Goal: Task Accomplishment & Management: Manage account settings

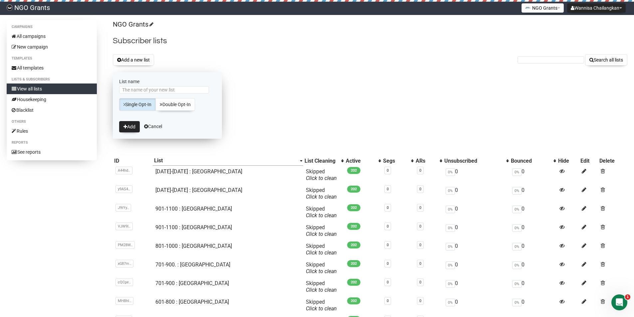
click at [160, 91] on input "List name" at bounding box center [164, 89] width 90 height 7
click at [123, 88] on input "C4 : [GEOGRAPHIC_DATA]" at bounding box center [164, 89] width 90 height 7
type input "Opened : C4 : [GEOGRAPHIC_DATA]"
click at [127, 125] on button "Add" at bounding box center [129, 126] width 21 height 11
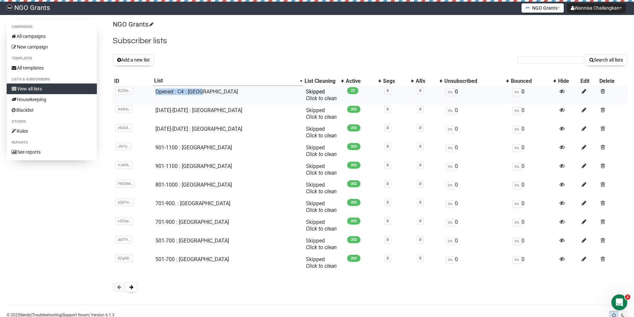
copy tr "B22XeR78922uioH6uVb8JaQg Opened : C4 : India"
drag, startPoint x: 209, startPoint y: 91, endPoint x: 157, endPoint y: 92, distance: 52.3
click at [157, 92] on tr "B22Xe.. B22XeR78922uioH6uVb8JaQg Opened : C4 : India Skipped You can be flagged…" at bounding box center [370, 95] width 515 height 19
click at [347, 307] on div "Campaigns All campaigns New campaign Templates All templates Lists & subscriber…" at bounding box center [317, 171] width 634 height 302
copy link "Philippines"
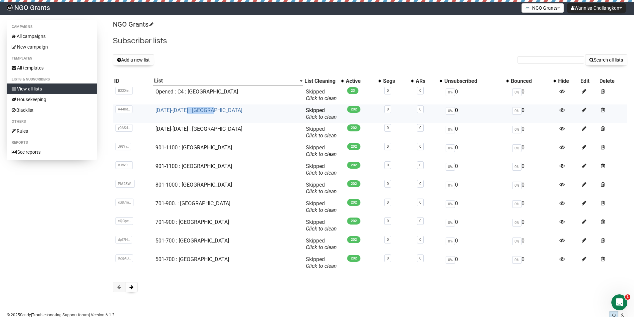
drag, startPoint x: 211, startPoint y: 111, endPoint x: 190, endPoint y: 112, distance: 20.3
click at [190, 112] on td "[DATE]-[DATE] : [GEOGRAPHIC_DATA]" at bounding box center [228, 114] width 150 height 19
click at [148, 59] on button "Add a new list" at bounding box center [133, 59] width 41 height 11
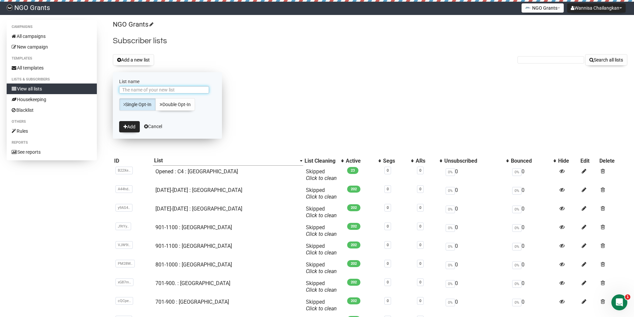
click at [167, 92] on input "List name" at bounding box center [164, 89] width 90 height 7
paste input "Philippines"
click at [292, 67] on div "NGO Grants Subscriber lists Add a new list Search all lists List name Philippin…" at bounding box center [370, 199] width 515 height 359
click at [146, 90] on input "Philippines" at bounding box center [164, 89] width 90 height 7
click at [123, 89] on input "Philippines" at bounding box center [164, 89] width 90 height 7
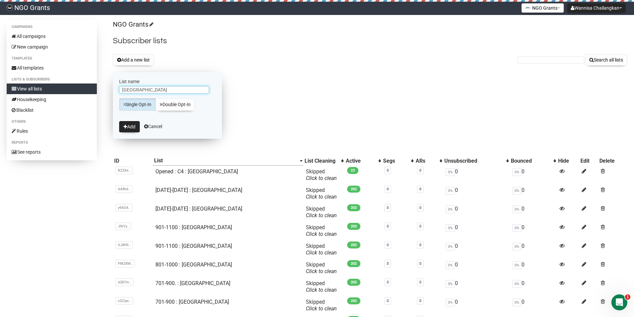
paste input "Opened : C4 : [GEOGRAPHIC_DATA]"
drag, startPoint x: 148, startPoint y: 91, endPoint x: 161, endPoint y: 92, distance: 13.4
click at [161, 92] on input "Opened : C4 : India : Philippines" at bounding box center [164, 89] width 90 height 7
type input "Opened : C4 : [GEOGRAPHIC_DATA]"
click at [123, 129] on button "Add" at bounding box center [129, 126] width 21 height 11
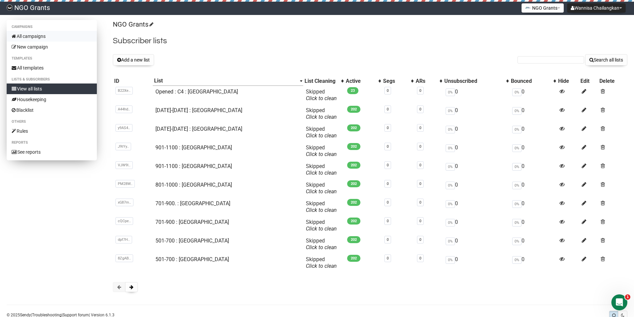
click at [44, 36] on link "All campaigns" at bounding box center [52, 36] width 90 height 11
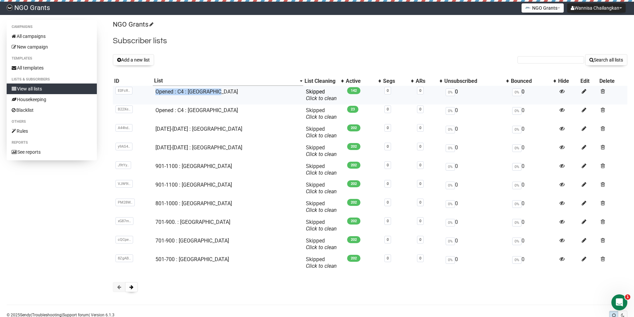
copy link "Opened : C4 : [GEOGRAPHIC_DATA]"
drag, startPoint x: 226, startPoint y: 91, endPoint x: 158, endPoint y: 91, distance: 67.9
click at [158, 91] on td "Opened : C4 : [GEOGRAPHIC_DATA]" at bounding box center [228, 95] width 150 height 19
click at [137, 59] on button "Add a new list" at bounding box center [133, 59] width 41 height 11
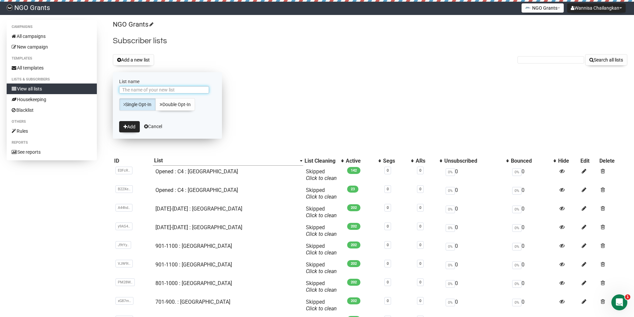
click at [159, 90] on input "List name" at bounding box center [164, 89] width 90 height 7
paste input "Opened : C4 : [GEOGRAPHIC_DATA]"
click at [124, 91] on input "Opened : C4 : [GEOGRAPHIC_DATA]" at bounding box center [164, 89] width 90 height 7
drag, startPoint x: 151, startPoint y: 91, endPoint x: 205, endPoint y: 94, distance: 53.3
click at [205, 94] on div "Opened : C4 : [GEOGRAPHIC_DATA]" at bounding box center [167, 91] width 97 height 10
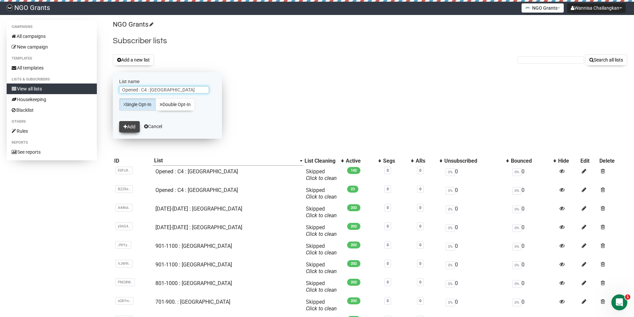
type input "Opened : C4 : [GEOGRAPHIC_DATA]"
click at [128, 127] on button "Add" at bounding box center [129, 126] width 21 height 11
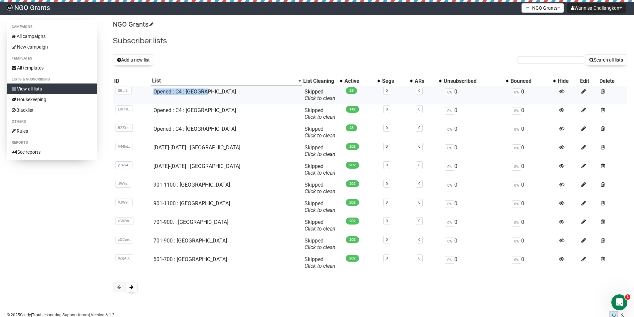
drag, startPoint x: 200, startPoint y: 89, endPoint x: 157, endPoint y: 90, distance: 42.6
click at [157, 90] on td "Opened : C4 : [GEOGRAPHIC_DATA]" at bounding box center [226, 95] width 151 height 19
copy link "Opened : C4 : [GEOGRAPHIC_DATA]"
click at [145, 61] on button "Add a new list" at bounding box center [133, 59] width 41 height 11
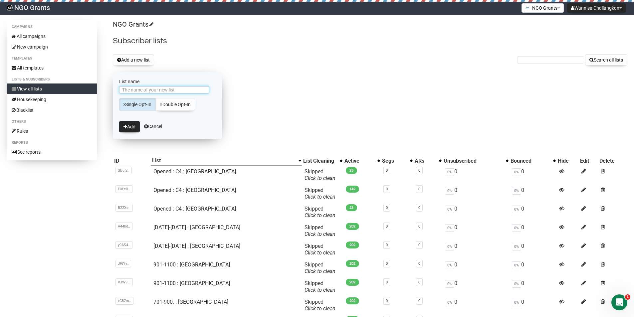
click at [162, 88] on input "List name" at bounding box center [164, 89] width 90 height 7
paste input "Opened : C4 : [GEOGRAPHIC_DATA]"
drag, startPoint x: 150, startPoint y: 89, endPoint x: 212, endPoint y: 93, distance: 61.7
click at [212, 93] on div "Opened : C4 : [GEOGRAPHIC_DATA]" at bounding box center [167, 91] width 97 height 10
type input "Opened : C4 : [GEOGRAPHIC_DATA]"
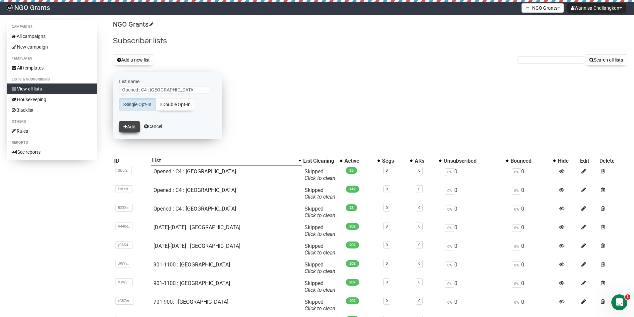
click at [132, 126] on button "Add" at bounding box center [129, 126] width 21 height 11
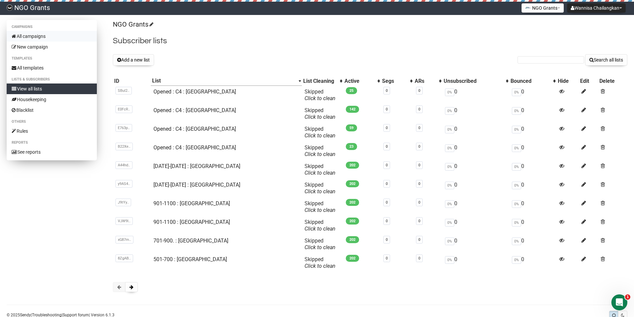
click at [26, 37] on link "All campaigns" at bounding box center [52, 36] width 90 height 11
drag, startPoint x: 206, startPoint y: 89, endPoint x: 152, endPoint y: 80, distance: 54.6
click at [152, 91] on tr "SBuI2.. SBuI28922U2PR763ObjHfnuMOA Opened : C4 : Vietnam Skipped You can be fla…" at bounding box center [370, 95] width 515 height 19
click at [141, 61] on button "Add a new list" at bounding box center [133, 59] width 41 height 11
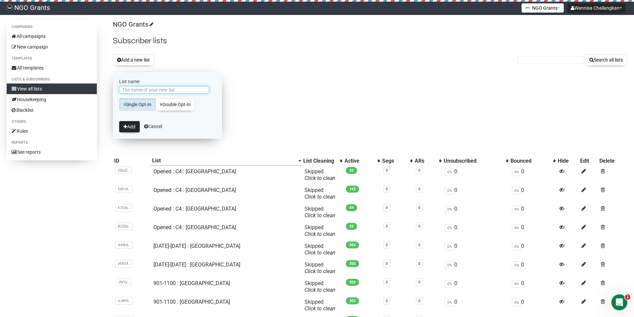
click at [179, 91] on input "List name" at bounding box center [164, 89] width 90 height 7
paste input "Opened : C4 : [GEOGRAPHIC_DATA]"
drag, startPoint x: 160, startPoint y: 90, endPoint x: 213, endPoint y: 94, distance: 53.4
click at [213, 95] on div "Opened : C4 : [GEOGRAPHIC_DATA]" at bounding box center [167, 91] width 97 height 10
drag, startPoint x: 132, startPoint y: 92, endPoint x: 110, endPoint y: 91, distance: 22.7
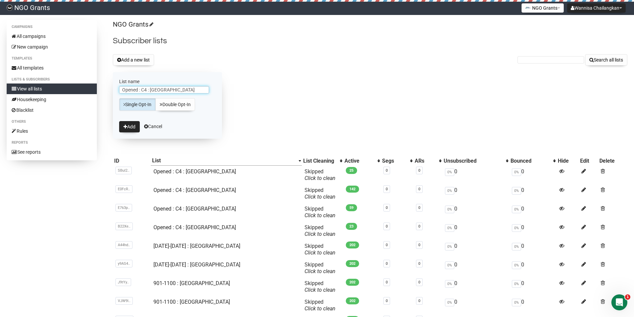
click at [110, 91] on div "Campaigns All campaigns New campaign Templates All templates Lists & subscriber…" at bounding box center [317, 199] width 621 height 359
type input "Opened : C4 : [GEOGRAPHIC_DATA]"
click at [130, 126] on button "Add" at bounding box center [129, 126] width 21 height 11
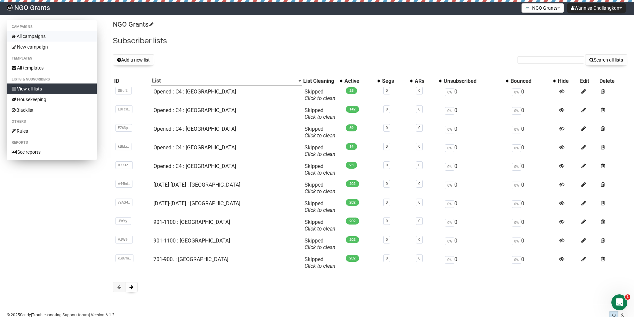
click at [43, 32] on link "All campaigns" at bounding box center [52, 36] width 90 height 11
copy link "Opened : C4 : [GEOGRAPHIC_DATA]"
drag, startPoint x: 212, startPoint y: 92, endPoint x: 155, endPoint y: 92, distance: 57.3
click at [155, 92] on td "Opened : C4 : [GEOGRAPHIC_DATA]" at bounding box center [226, 95] width 151 height 19
click at [132, 59] on button "Add a new list" at bounding box center [133, 59] width 41 height 11
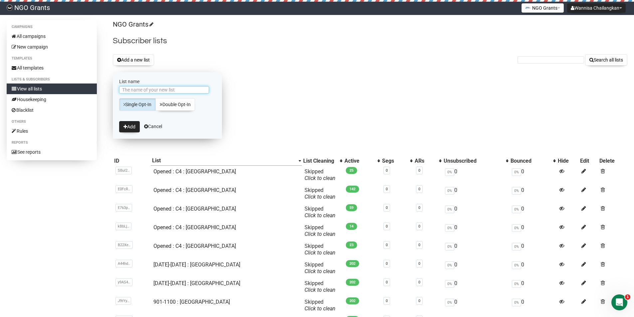
paste input "Opened : C4 : [GEOGRAPHIC_DATA]"
drag, startPoint x: 151, startPoint y: 90, endPoint x: 224, endPoint y: 95, distance: 73.1
click at [224, 94] on div "NGO Grants Subscriber lists Add a new list Search all lists List name Opened : …" at bounding box center [370, 199] width 515 height 359
click at [175, 90] on input "Opened : C4 : [GEOGRAPHIC_DATA]" at bounding box center [164, 89] width 90 height 7
drag, startPoint x: 167, startPoint y: 91, endPoint x: 152, endPoint y: 91, distance: 15.3
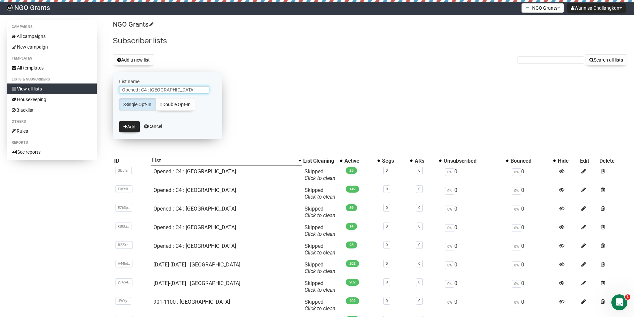
click at [151, 91] on input "Opened : C4 : [GEOGRAPHIC_DATA]" at bounding box center [164, 89] width 90 height 7
paste input "Bangladesh"
type input "Opened : C4 : [GEOGRAPHIC_DATA]"
click at [126, 122] on button "Add" at bounding box center [129, 126] width 21 height 11
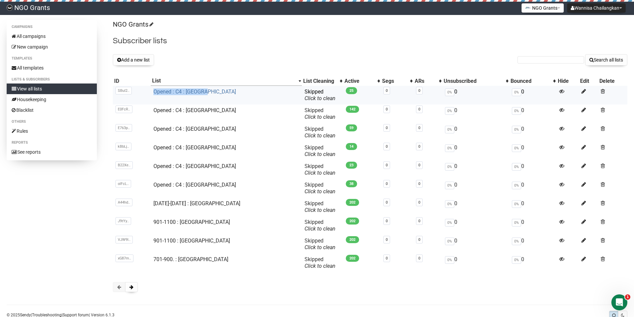
copy link "Opened : C4 : [GEOGRAPHIC_DATA]"
drag, startPoint x: 211, startPoint y: 92, endPoint x: 158, endPoint y: 93, distance: 53.0
click at [158, 93] on td "Opened : C4 : [GEOGRAPHIC_DATA]" at bounding box center [226, 95] width 151 height 19
click at [142, 56] on button "Add a new list" at bounding box center [133, 59] width 41 height 11
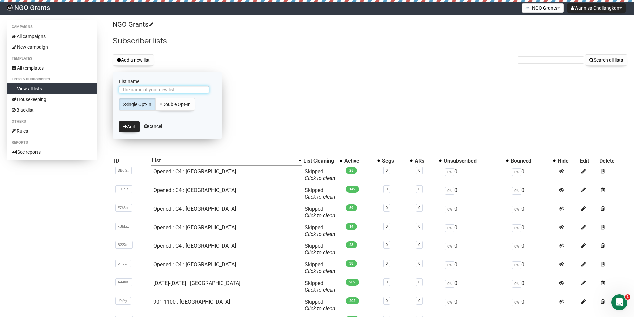
click at [162, 89] on input "List name" at bounding box center [164, 89] width 90 height 7
paste input "Opened : C4 : [GEOGRAPHIC_DATA]"
drag, startPoint x: 151, startPoint y: 88, endPoint x: 208, endPoint y: 92, distance: 57.1
click at [208, 92] on input "Opened : C4 : [GEOGRAPHIC_DATA]" at bounding box center [164, 89] width 90 height 7
type input "Opened : C4 : [GEOGRAPHIC_DATA]"
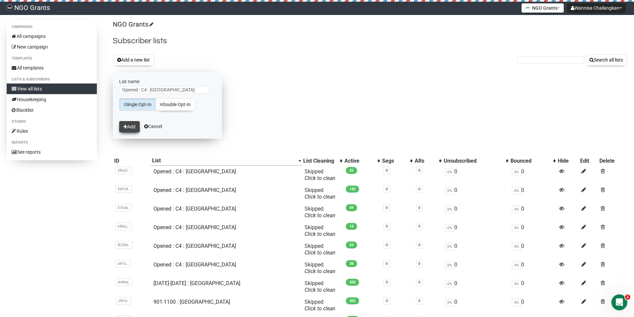
click at [130, 126] on button "Add" at bounding box center [129, 126] width 21 height 11
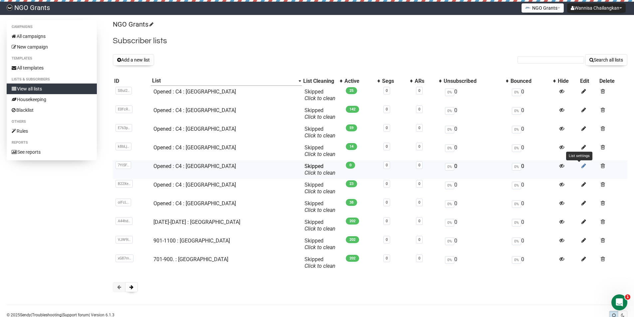
click at [582, 165] on icon at bounding box center [584, 166] width 5 height 6
click at [198, 167] on link "Opened : C4 : India2" at bounding box center [176, 166] width 47 height 6
copy link "Opened : C4 : [GEOGRAPHIC_DATA]"
drag, startPoint x: 217, startPoint y: 96, endPoint x: 156, endPoint y: 95, distance: 60.9
click at [156, 95] on td "Opened : C4 : [GEOGRAPHIC_DATA]" at bounding box center [226, 95] width 151 height 19
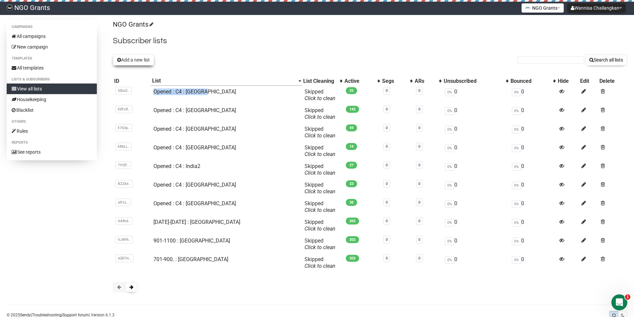
click at [145, 57] on button "Add a new list" at bounding box center [133, 59] width 41 height 11
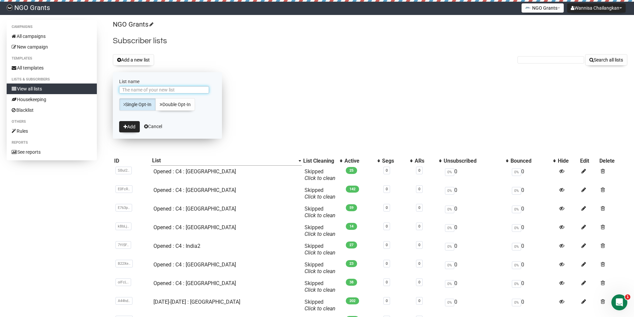
click at [163, 91] on input "List name" at bounding box center [164, 89] width 90 height 7
paste input "Opened : C4 : [GEOGRAPHIC_DATA]"
drag, startPoint x: 151, startPoint y: 90, endPoint x: 190, endPoint y: 92, distance: 39.0
click at [190, 92] on input "Opened : C4 : [GEOGRAPHIC_DATA]" at bounding box center [164, 89] width 90 height 7
click at [180, 89] on input "Opened : C4 : [GEOGRAPHIC_DATA]" at bounding box center [164, 89] width 90 height 7
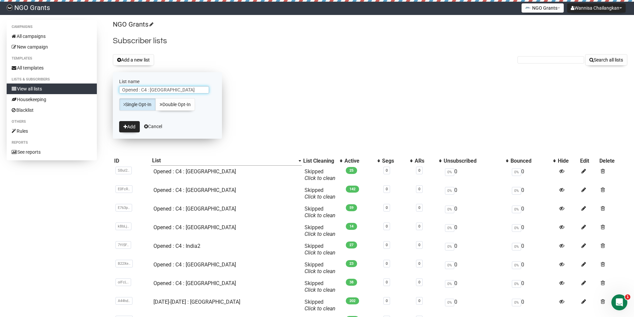
drag, startPoint x: 162, startPoint y: 91, endPoint x: 152, endPoint y: 93, distance: 10.5
click at [152, 93] on input "Opened : C4 : [GEOGRAPHIC_DATA]" at bounding box center [164, 89] width 90 height 7
paste input "Sri Lanka"
type input "Opened : C4 : [GEOGRAPHIC_DATA]"
click at [132, 129] on button "Add" at bounding box center [129, 126] width 21 height 11
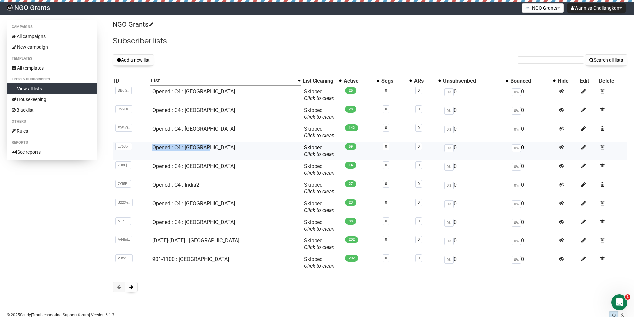
copy link "Opened : C4 : [GEOGRAPHIC_DATA]"
drag, startPoint x: 217, startPoint y: 147, endPoint x: 154, endPoint y: 147, distance: 62.3
click at [154, 147] on td "Opened : C4 : [GEOGRAPHIC_DATA]" at bounding box center [225, 151] width 151 height 19
drag, startPoint x: 137, startPoint y: 59, endPoint x: 186, endPoint y: 87, distance: 56.2
click at [138, 59] on button "Add a new list" at bounding box center [133, 59] width 41 height 11
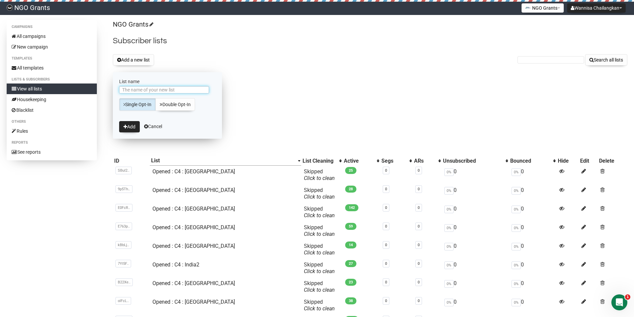
click at [186, 91] on input "List name" at bounding box center [164, 89] width 90 height 7
paste input "Opened : C4 : [GEOGRAPHIC_DATA]"
type input "Opened : C4 : [GEOGRAPHIC_DATA] 2"
click at [129, 128] on button "Add" at bounding box center [129, 126] width 21 height 11
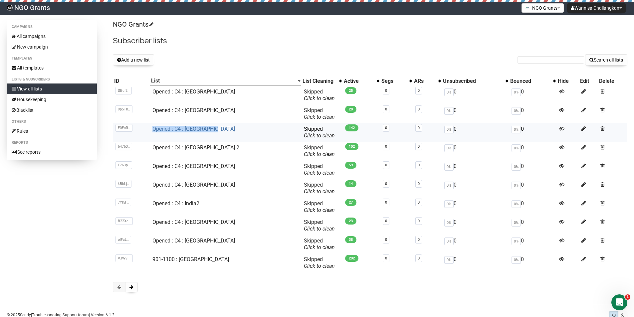
copy link "Opened : C4 : [GEOGRAPHIC_DATA]"
drag, startPoint x: 186, startPoint y: 130, endPoint x: 157, endPoint y: 129, distance: 29.6
click at [157, 129] on td "Opened : C4 : [GEOGRAPHIC_DATA]" at bounding box center [225, 132] width 151 height 19
click at [141, 52] on div "NGO Grants Subscriber lists Add a new list Search all lists List name Single Op…" at bounding box center [370, 159] width 515 height 279
click at [140, 58] on button "Add a new list" at bounding box center [133, 59] width 41 height 11
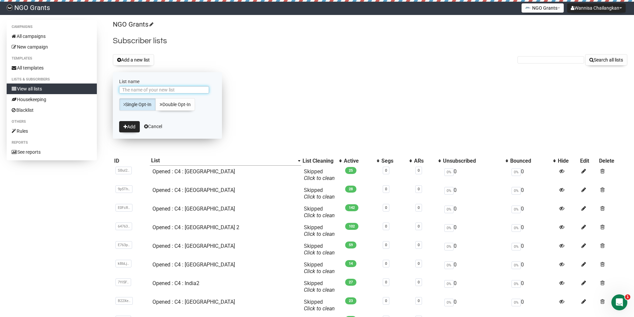
click at [163, 90] on input "List name" at bounding box center [164, 89] width 90 height 7
paste input "Opened : C4 : [GEOGRAPHIC_DATA]"
type input "Opened : C4 : Philippines2"
click at [129, 125] on button "Add" at bounding box center [129, 126] width 21 height 11
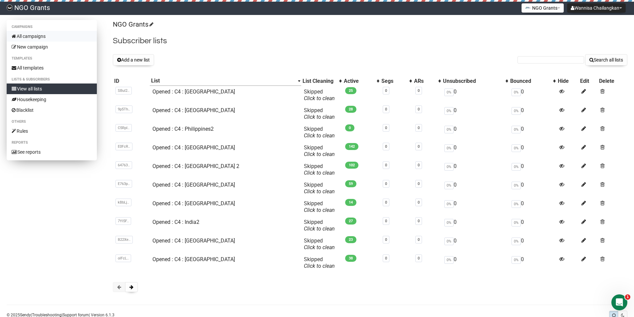
click at [30, 38] on link "All campaigns" at bounding box center [52, 36] width 90 height 11
drag, startPoint x: 217, startPoint y: 95, endPoint x: 151, endPoint y: 97, distance: 66.3
click at [151, 97] on tr "SBuI2.. SBuI28922U2PR763ObjHfnuMOA Opened : C4 : Vietnam Skipped You can be fla…" at bounding box center [370, 95] width 515 height 19
copy link "Opened : C4 : India2"
drag, startPoint x: 209, startPoint y: 225, endPoint x: 154, endPoint y: 76, distance: 158.8
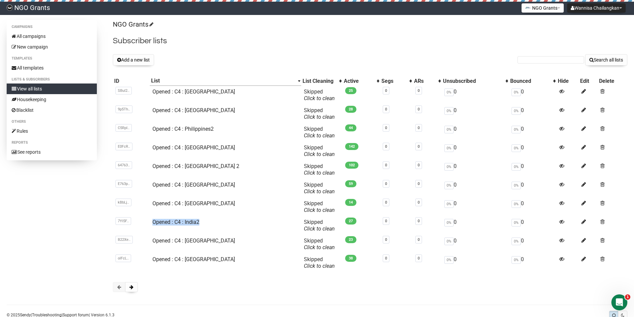
click at [154, 224] on td "Opened : C4 : India2" at bounding box center [225, 225] width 151 height 19
click at [144, 61] on button "Add a new list" at bounding box center [133, 59] width 41 height 11
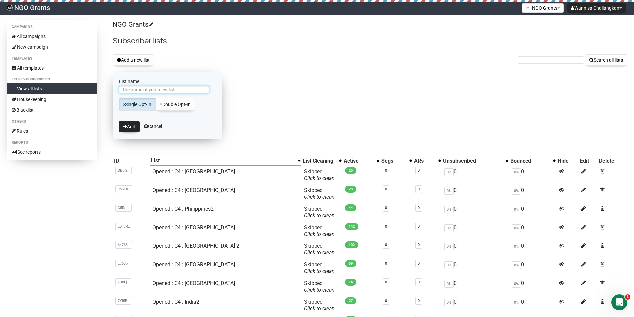
click at [165, 92] on input "List name" at bounding box center [164, 89] width 90 height 7
paste input "Opened : C4 : India2"
drag, startPoint x: 160, startPoint y: 90, endPoint x: 173, endPoint y: 91, distance: 13.1
click at [173, 91] on input "Opened : C4 : India2" at bounding box center [164, 89] width 90 height 7
click at [148, 90] on input "Opened : C4 : India" at bounding box center [164, 89] width 90 height 7
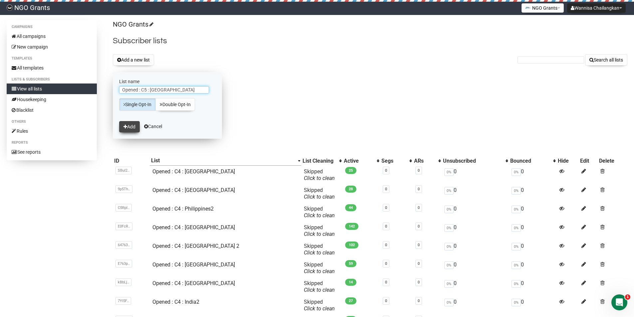
type input "Opened : C5 : [GEOGRAPHIC_DATA]"
click at [134, 124] on button "Add" at bounding box center [129, 126] width 21 height 11
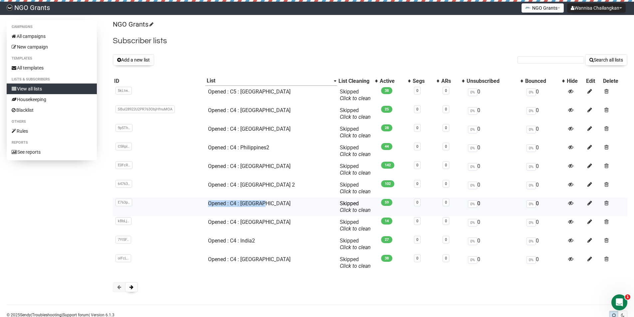
copy link "Opened : C4 : [GEOGRAPHIC_DATA]"
drag, startPoint x: 265, startPoint y: 203, endPoint x: 204, endPoint y: 161, distance: 74.2
click at [214, 202] on td "Opened : C4 : [GEOGRAPHIC_DATA]" at bounding box center [271, 207] width 132 height 19
click at [137, 61] on button "Add a new list" at bounding box center [133, 59] width 41 height 11
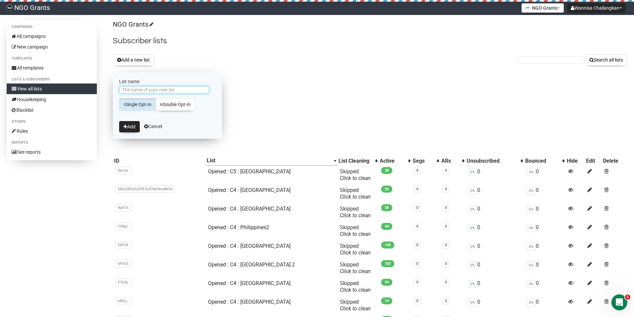
click at [173, 88] on input "List name" at bounding box center [164, 89] width 90 height 7
paste input "Opened : C4 : [GEOGRAPHIC_DATA]"
click at [144, 91] on input "Opened : C4 : [GEOGRAPHIC_DATA]" at bounding box center [164, 89] width 90 height 7
type input "Opened : C5 : [GEOGRAPHIC_DATA]"
click at [385, 78] on div "NGO Grants Subscriber lists Add a new list Search all lists List name Opened : …" at bounding box center [370, 199] width 515 height 359
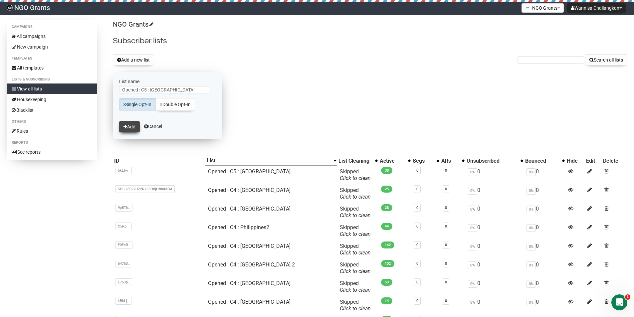
click at [124, 127] on icon "submit" at bounding box center [126, 127] width 4 height 5
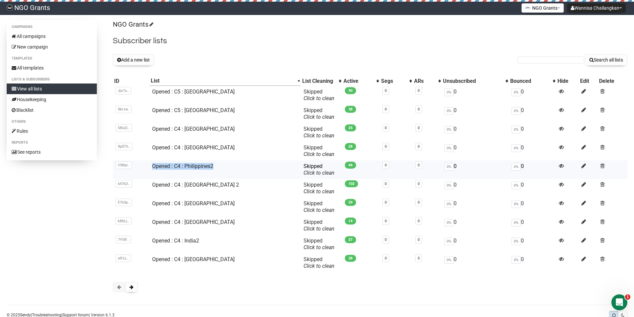
copy link "Opened : C4 : Philippines2"
drag, startPoint x: 221, startPoint y: 167, endPoint x: 153, endPoint y: 165, distance: 68.6
click at [153, 165] on td "Opened : C4 : Philippines2" at bounding box center [225, 169] width 151 height 19
click at [147, 58] on button "Add a new list" at bounding box center [133, 59] width 41 height 11
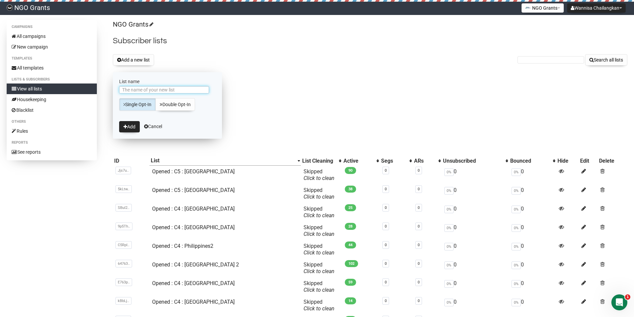
paste input "Opened : C4 : Philippines2"
click at [148, 91] on input "Opened : C4 : Philippines" at bounding box center [164, 89] width 90 height 7
type input "Opened : C5 : [GEOGRAPHIC_DATA]"
click at [124, 125] on icon "submit" at bounding box center [126, 127] width 4 height 5
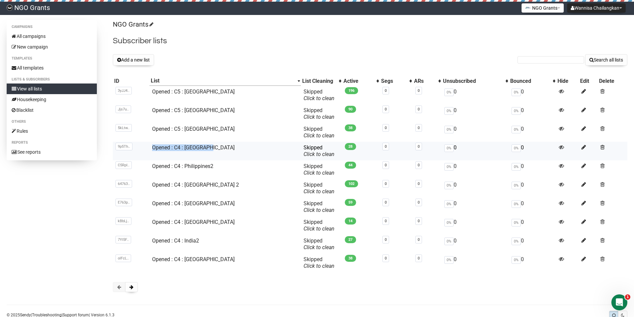
copy link "Opened : C4 : [GEOGRAPHIC_DATA]"
drag, startPoint x: 216, startPoint y: 148, endPoint x: 153, endPoint y: 146, distance: 62.3
click at [154, 150] on td "Opened : C4 : [GEOGRAPHIC_DATA]" at bounding box center [225, 151] width 151 height 19
click at [139, 55] on button "Add a new list" at bounding box center [133, 59] width 41 height 11
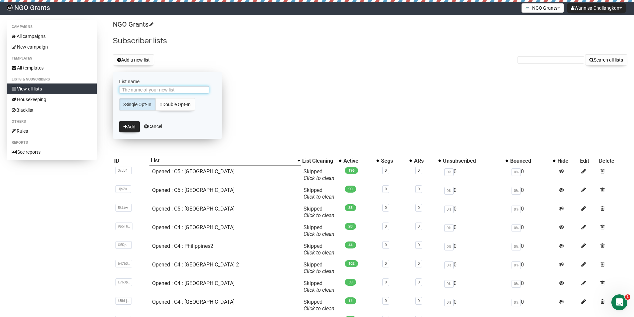
paste input "Opened : C4 : [GEOGRAPHIC_DATA]"
drag, startPoint x: 151, startPoint y: 90, endPoint x: 207, endPoint y: 90, distance: 55.9
click at [207, 90] on input "Opened : C4 : Sri Lanka" at bounding box center [164, 89] width 90 height 7
type input "Opened : C4 : Pakistan"
click at [129, 124] on button "Add" at bounding box center [129, 126] width 21 height 11
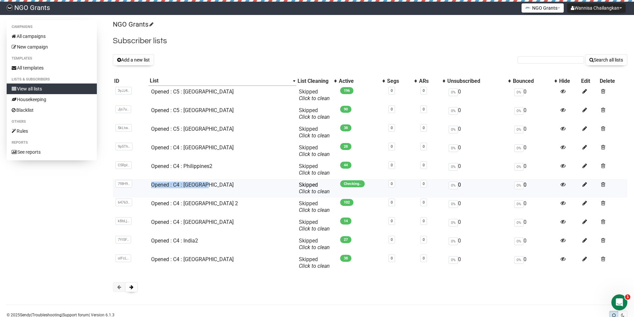
copy tr "7f8H9omRROBV6bUd892VeT7g Opened : C4 : [GEOGRAPHIC_DATA]"
drag, startPoint x: 214, startPoint y: 186, endPoint x: 149, endPoint y: 187, distance: 65.3
click at [149, 187] on tr "7f8H9.. 7f8H9omRROBV6bUd892VeT7g Opened : C4 : Pakistan Skipped You can be flag…" at bounding box center [370, 188] width 515 height 19
click at [143, 58] on button "Add a new list" at bounding box center [133, 59] width 41 height 11
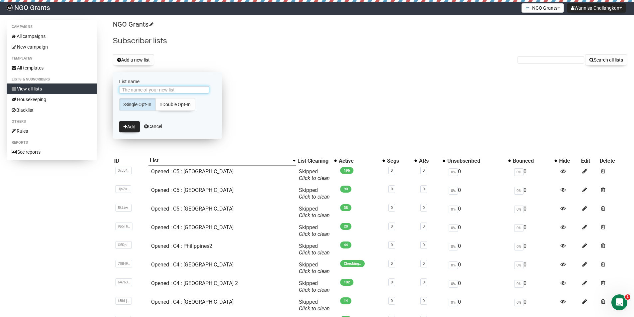
click at [177, 90] on input "List name" at bounding box center [164, 89] width 90 height 7
paste input "Opened : C4 : [GEOGRAPHIC_DATA]"
click at [155, 90] on input "Opened : C4 : [GEOGRAPHIC_DATA]" at bounding box center [164, 89] width 90 height 7
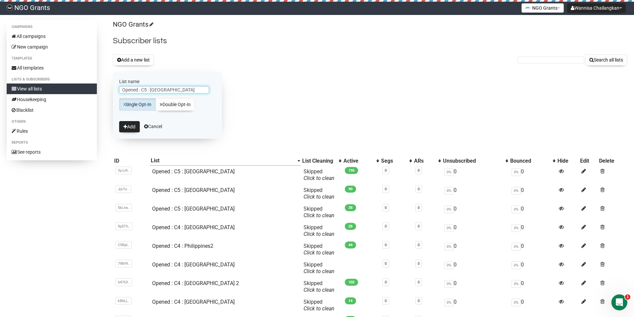
drag, startPoint x: 132, startPoint y: 91, endPoint x: 108, endPoint y: 95, distance: 23.6
click at [108, 95] on div "Campaigns All campaigns New campaign Templates All templates Lists & subscriber…" at bounding box center [317, 199] width 621 height 359
type input "Opened : C5 : [GEOGRAPHIC_DATA]"
click at [125, 125] on icon "submit" at bounding box center [126, 127] width 4 height 5
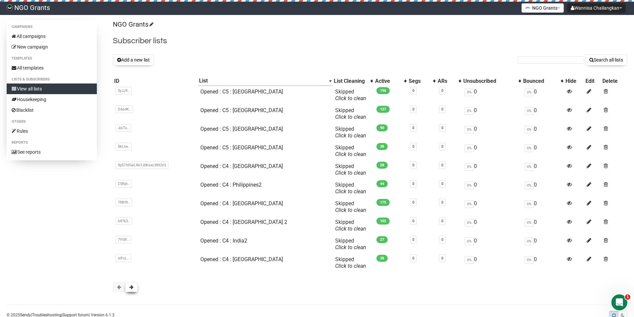
click at [126, 290] on button at bounding box center [131, 287] width 13 height 10
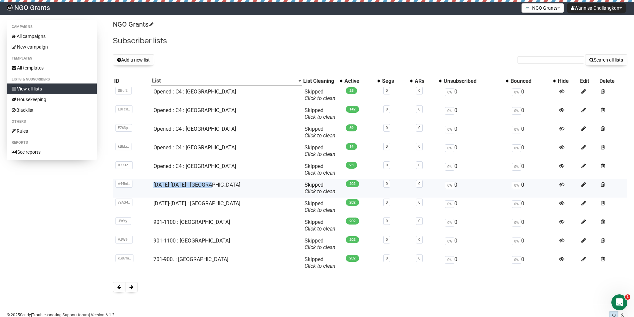
copy tr "A44hddBuR2ONFU8YMxALsQ [DATE]-[DATE] : [GEOGRAPHIC_DATA]"
drag, startPoint x: 218, startPoint y: 186, endPoint x: 153, endPoint y: 188, distance: 64.3
click at [153, 188] on tr "A44hd.. A44hddBuR2ONFU8YMxALsQ [DATE]-[DATE] : [GEOGRAPHIC_DATA] [GEOGRAPHIC_DA…" at bounding box center [370, 188] width 515 height 19
click at [143, 60] on button "Add a new list" at bounding box center [133, 59] width 41 height 11
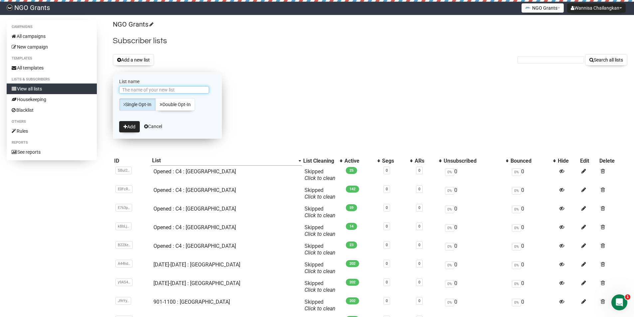
paste input "1201-1400 : Philippines"
drag, startPoint x: 154, startPoint y: 90, endPoint x: 112, endPoint y: 91, distance: 43.0
click at [112, 91] on div "Campaigns All campaigns New campaign Templates All templates Lists & subscriber…" at bounding box center [317, 199] width 621 height 359
type input "[DATE]-[DATE]: [GEOGRAPHIC_DATA]"
click at [131, 122] on button "Add" at bounding box center [129, 126] width 21 height 11
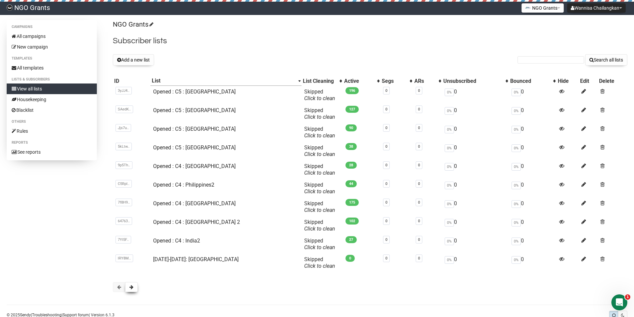
click at [134, 285] on button at bounding box center [131, 287] width 13 height 10
click at [119, 287] on span at bounding box center [119, 287] width 4 height 5
click at [134, 290] on button at bounding box center [131, 287] width 13 height 10
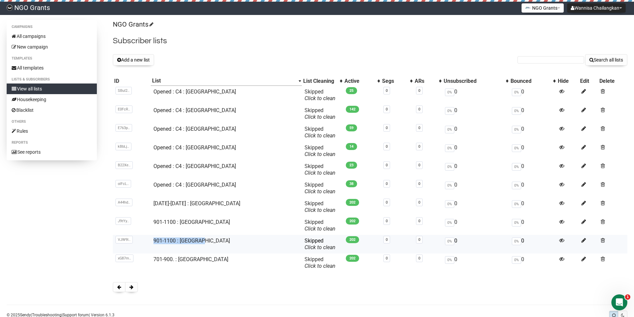
copy tr "VJW9IIhahLXRukq2i17VPQ 901-1100 : Malaysia"
drag, startPoint x: 202, startPoint y: 239, endPoint x: 154, endPoint y: 237, distance: 48.0
click at [154, 239] on tr "VJW9I.. VJW9IIhahLXRukq2i17VPQ 901-1100 : Malaysia Skipped You can be flagged f…" at bounding box center [370, 244] width 515 height 19
click at [132, 61] on button "Add a new list" at bounding box center [133, 59] width 41 height 11
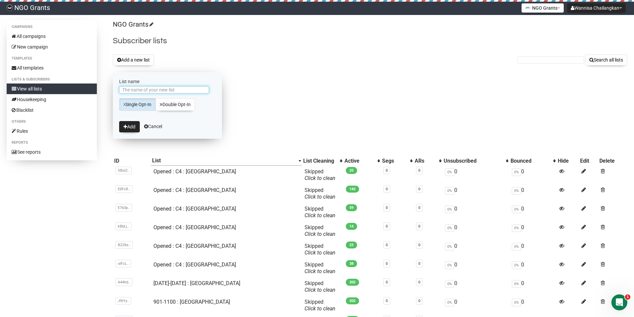
paste input "901-1100 : Malaysia"
drag, startPoint x: 151, startPoint y: 90, endPoint x: 114, endPoint y: 91, distance: 37.3
click at [114, 91] on form "List name 901-1100 : Malaysia Single Opt-In Double Opt-In Add Cancel" at bounding box center [167, 105] width 109 height 67
click at [126, 90] on input "111-1300 : Malaysia" at bounding box center [164, 89] width 90 height 7
click at [128, 91] on input "111-1300 : Malaysia" at bounding box center [164, 89] width 90 height 7
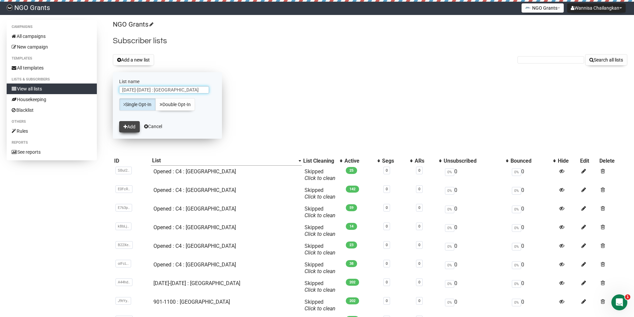
type input "[DATE]-[DATE] : [GEOGRAPHIC_DATA]"
click at [128, 128] on button "Add" at bounding box center [129, 126] width 21 height 11
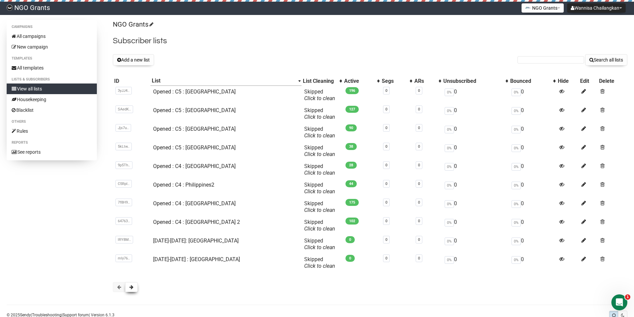
click at [133, 284] on button at bounding box center [131, 287] width 13 height 10
click at [135, 287] on button at bounding box center [131, 287] width 13 height 10
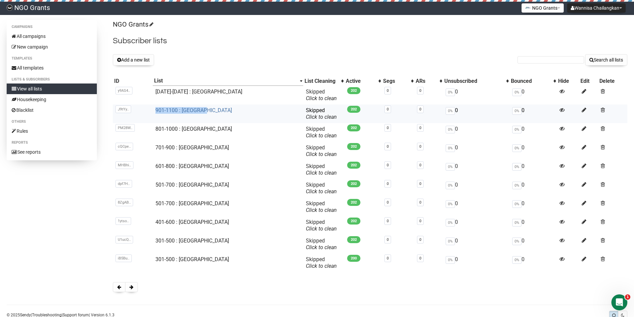
copy link "901-1100 : [GEOGRAPHIC_DATA]"
drag, startPoint x: 194, startPoint y: 110, endPoint x: 160, endPoint y: 113, distance: 33.7
click at [160, 113] on td "901-1100 : [GEOGRAPHIC_DATA]" at bounding box center [228, 114] width 150 height 19
click at [143, 61] on button "Add a new list" at bounding box center [133, 59] width 41 height 11
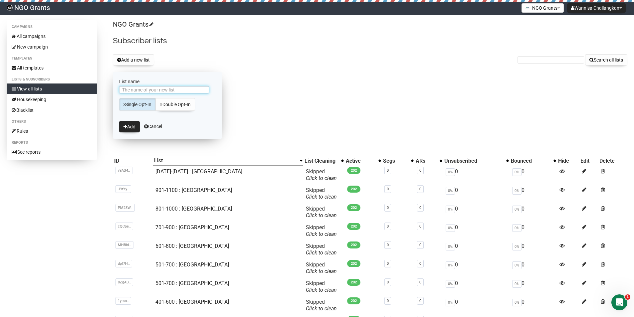
paste input "901-1100 : [GEOGRAPHIC_DATA]"
drag, startPoint x: 141, startPoint y: 90, endPoint x: 118, endPoint y: 90, distance: 23.0
click at [118, 90] on form "List name 901-1100 : Pakistan Single Opt-In Double Opt-In Add Cancel" at bounding box center [167, 105] width 109 height 67
type input "1101-1300 : Pakistan"
click at [119, 121] on button "Add" at bounding box center [129, 126] width 21 height 11
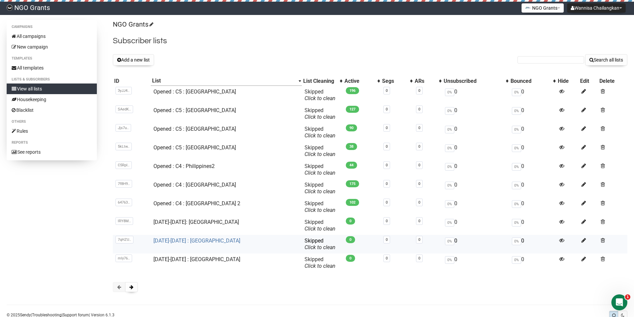
click at [187, 241] on link "[DATE]-[DATE] : [GEOGRAPHIC_DATA]" at bounding box center [196, 241] width 87 height 6
click at [202, 92] on link "Opened : C5 : [GEOGRAPHIC_DATA]" at bounding box center [194, 92] width 83 height 6
click at [197, 222] on link "[DATE]-[DATE]: [GEOGRAPHIC_DATA]" at bounding box center [196, 222] width 86 height 6
click at [187, 223] on link "[DATE]-[DATE]: [GEOGRAPHIC_DATA]" at bounding box center [196, 222] width 86 height 6
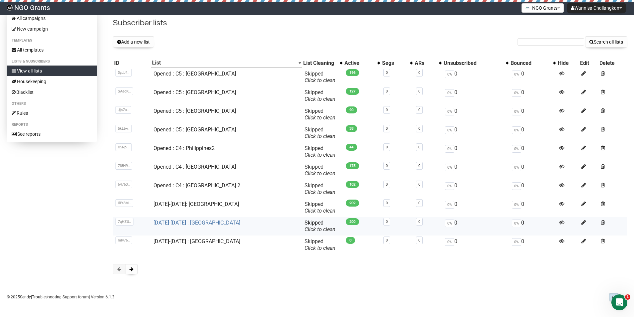
click at [182, 224] on link "[DATE]-[DATE] : [GEOGRAPHIC_DATA]" at bounding box center [196, 223] width 87 height 6
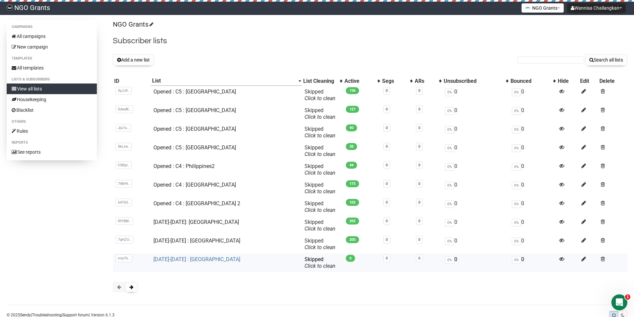
click at [202, 260] on link "[DATE]-[DATE] : [GEOGRAPHIC_DATA]" at bounding box center [196, 259] width 87 height 6
click at [198, 239] on link "[DATE]-[DATE] : [GEOGRAPHIC_DATA]" at bounding box center [196, 241] width 87 height 6
click at [44, 38] on link "All campaigns" at bounding box center [52, 36] width 90 height 11
